Goal: Navigation & Orientation: Find specific page/section

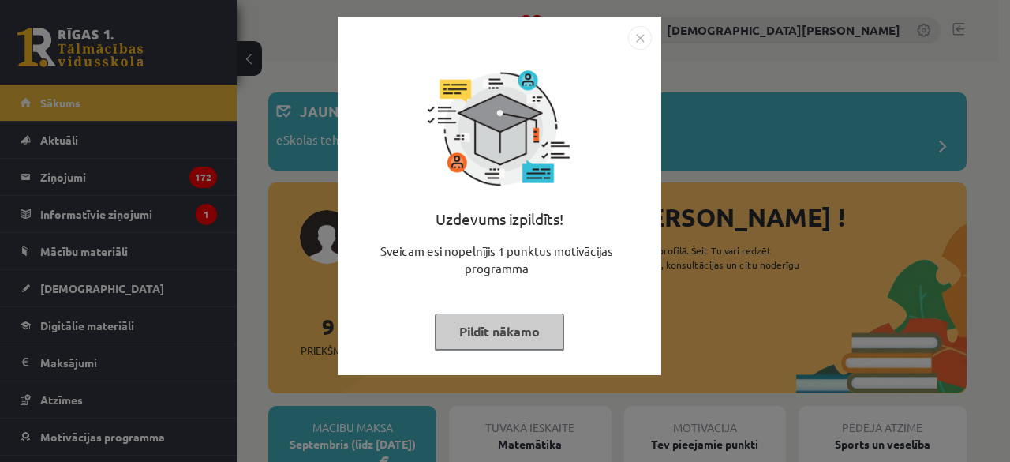
click at [634, 39] on img "Close" at bounding box center [640, 38] width 24 height 24
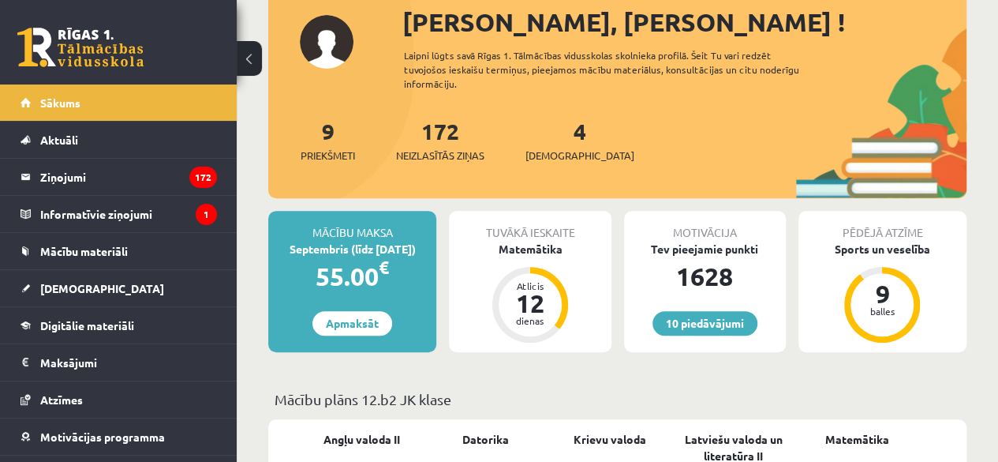
scroll to position [196, 0]
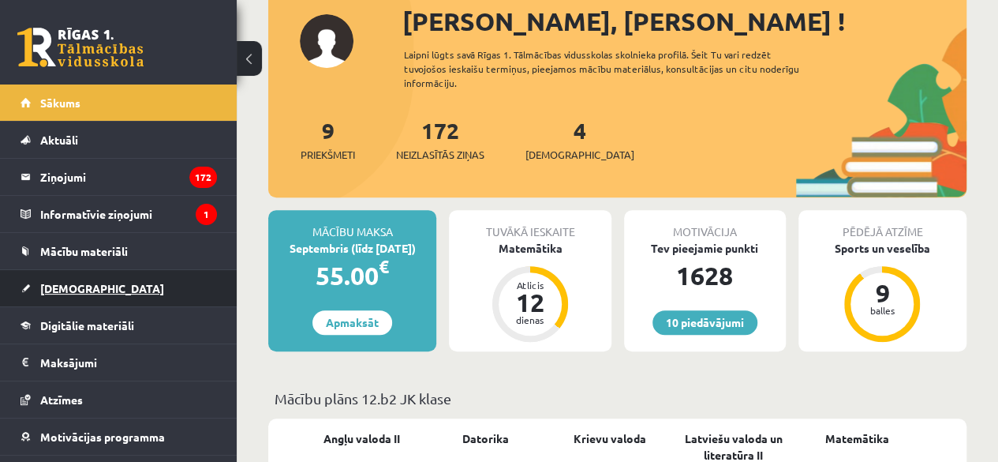
click at [68, 285] on span "[DEMOGRAPHIC_DATA]" at bounding box center [102, 288] width 124 height 14
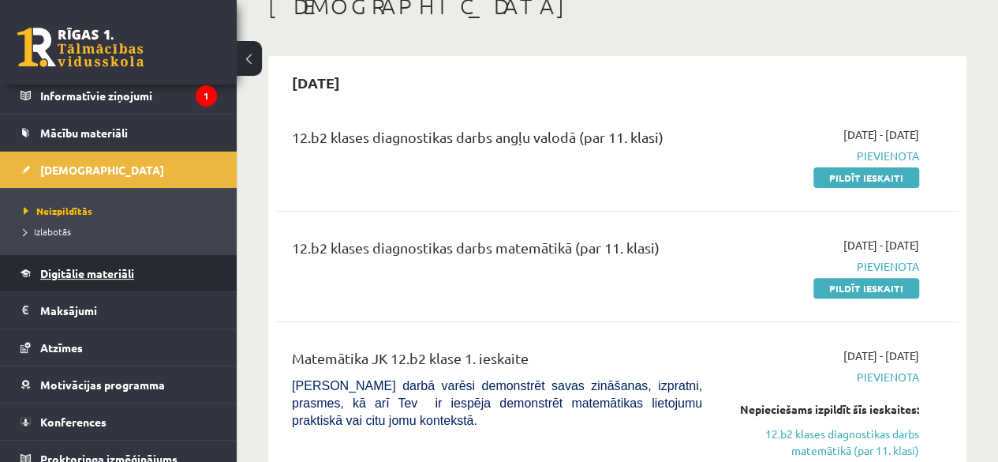
scroll to position [129, 0]
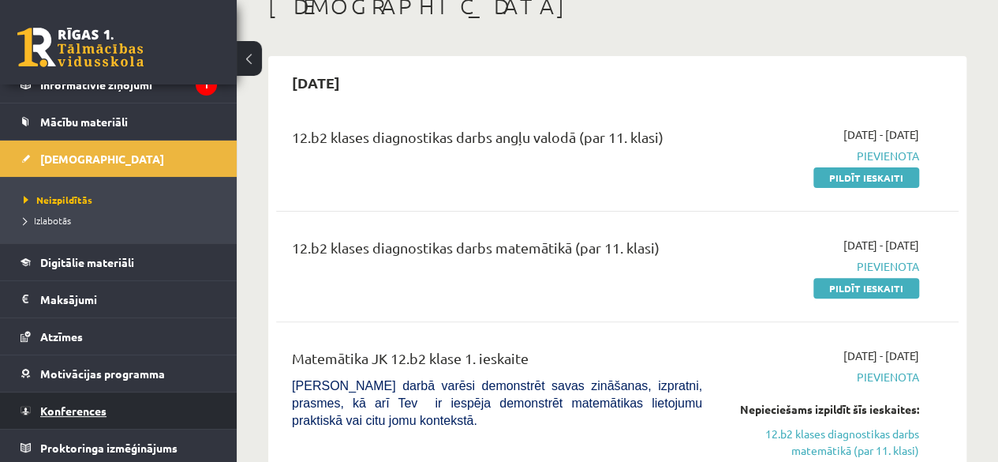
click at [87, 404] on span "Konferences" at bounding box center [73, 410] width 66 height 14
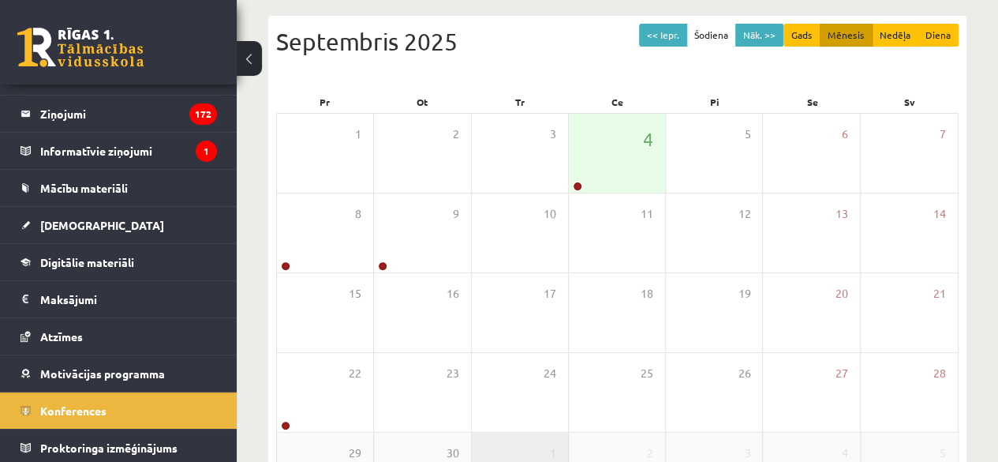
scroll to position [154, 0]
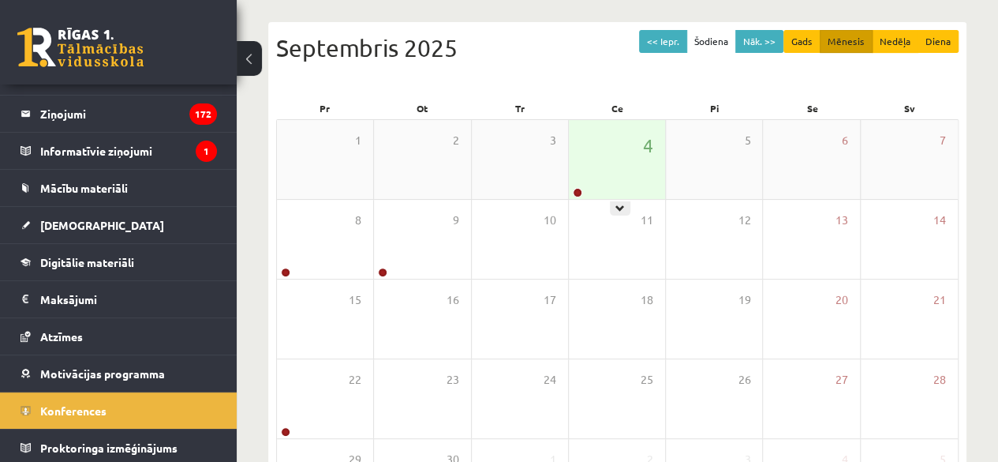
click at [604, 148] on div "4" at bounding box center [617, 159] width 96 height 79
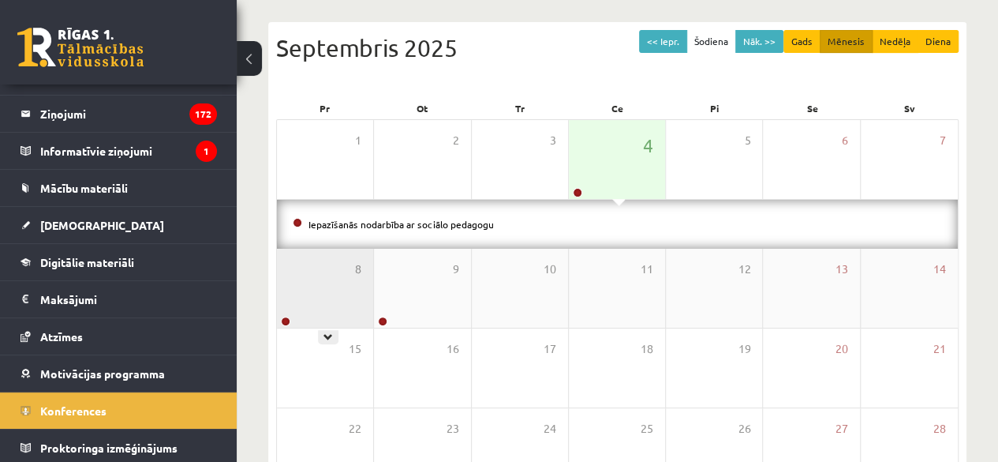
click at [297, 305] on div "8" at bounding box center [325, 288] width 96 height 79
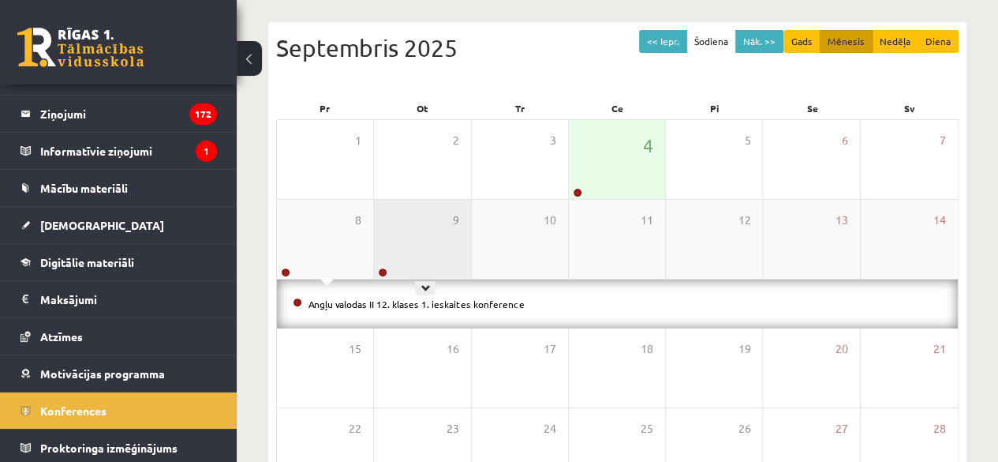
click at [412, 239] on div "9" at bounding box center [422, 239] width 96 height 79
